Goal: Check status: Check status

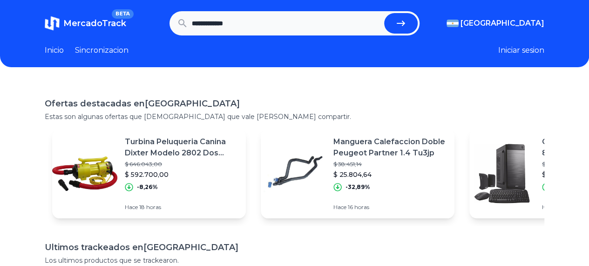
type input "**********"
click at [384, 13] on button "submit" at bounding box center [401, 23] width 34 height 20
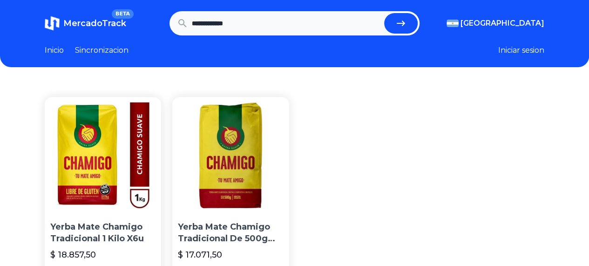
click at [83, 141] on img at bounding box center [103, 155] width 116 height 116
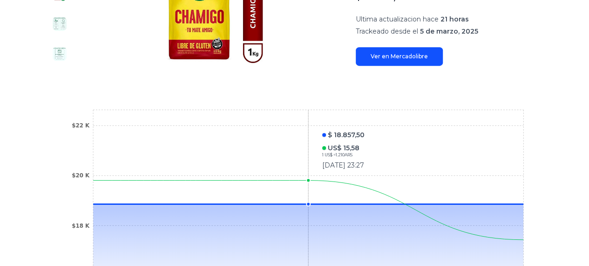
scroll to position [93, 0]
